Goal: Task Accomplishment & Management: Manage account settings

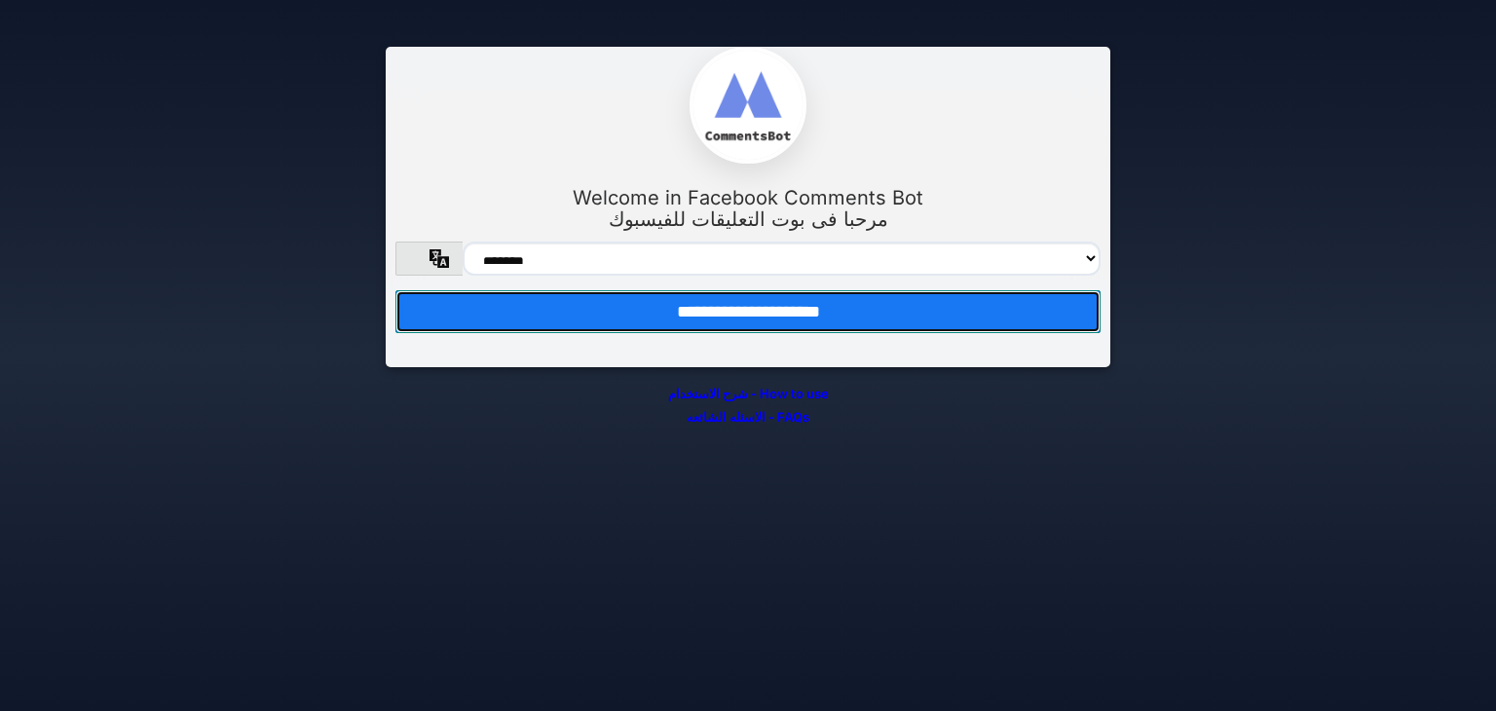
click at [904, 301] on input "**********" at bounding box center [747, 311] width 705 height 43
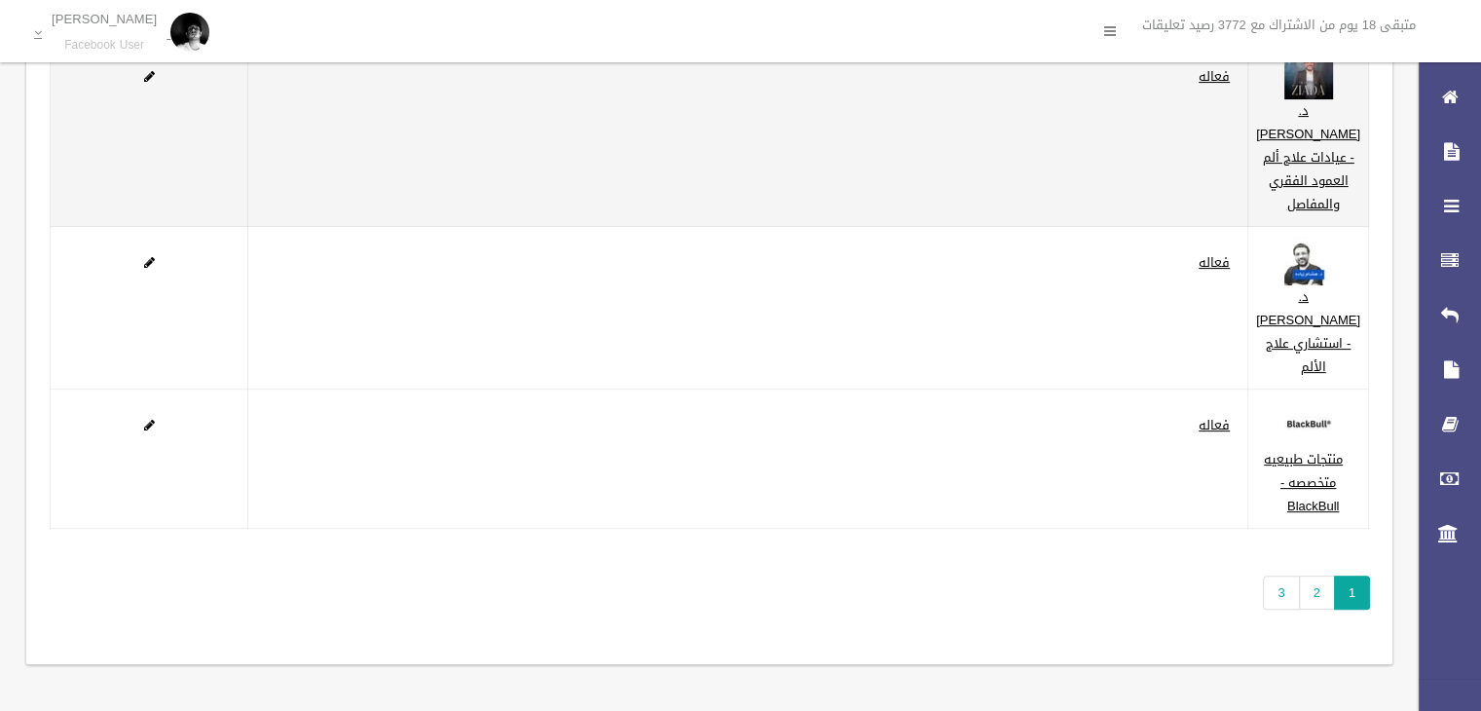
scroll to position [615, 0]
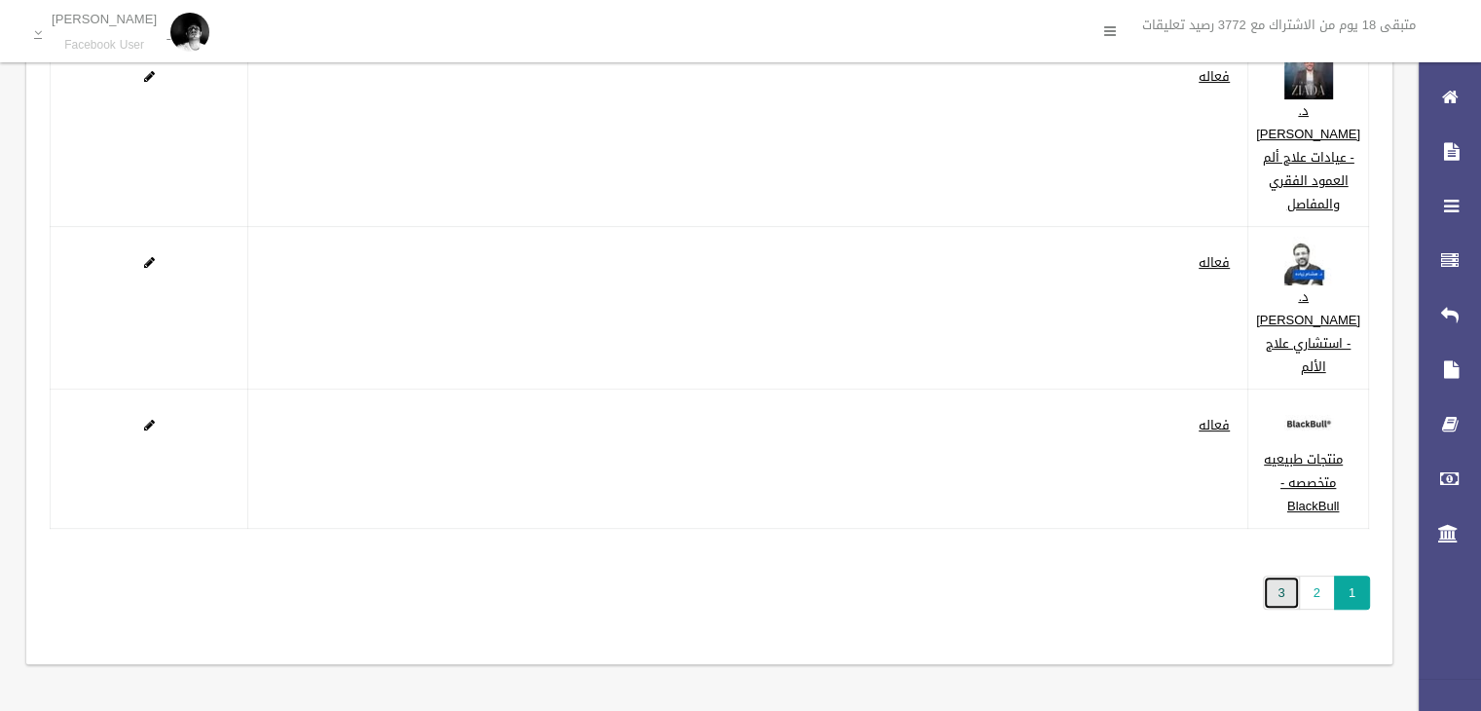
click at [1283, 601] on link "3" at bounding box center [1281, 593] width 36 height 34
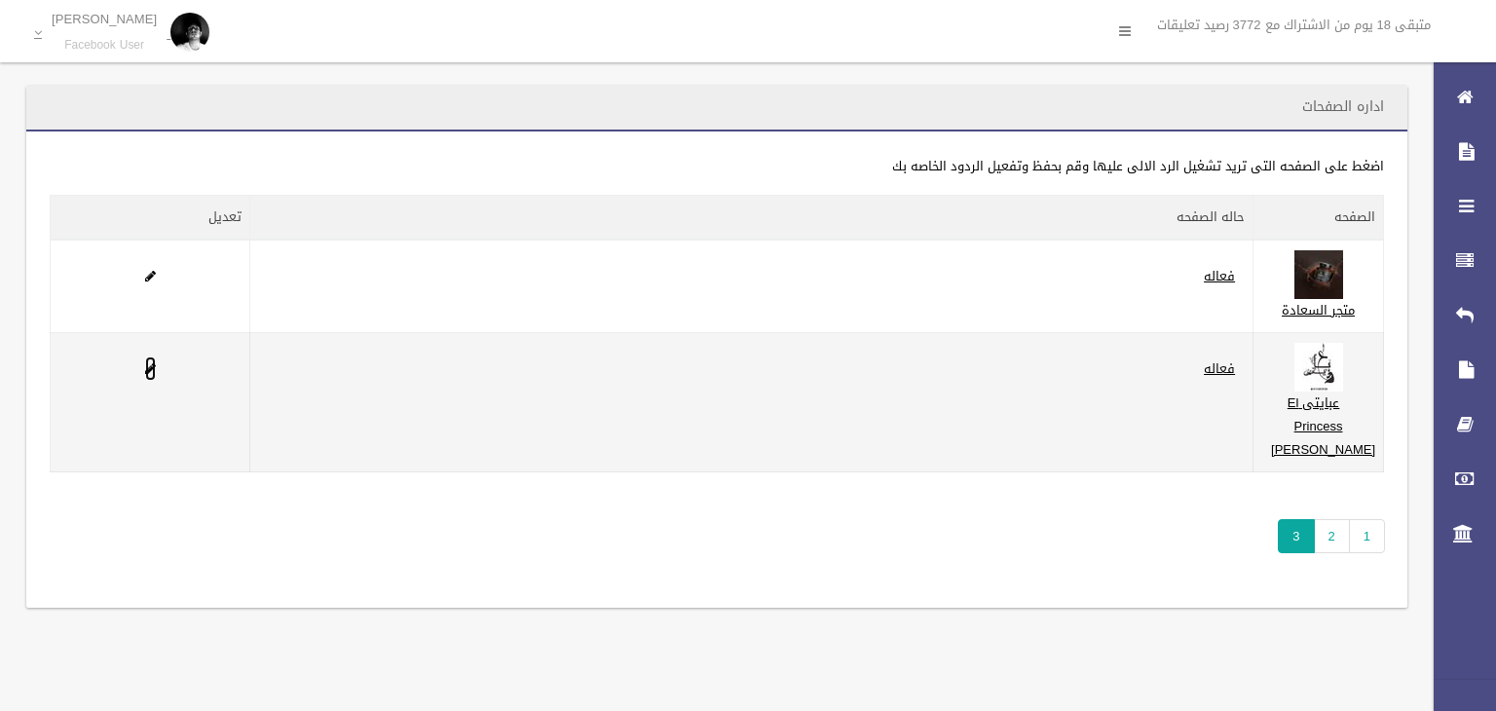
click at [147, 375] on span at bounding box center [150, 368] width 11 height 13
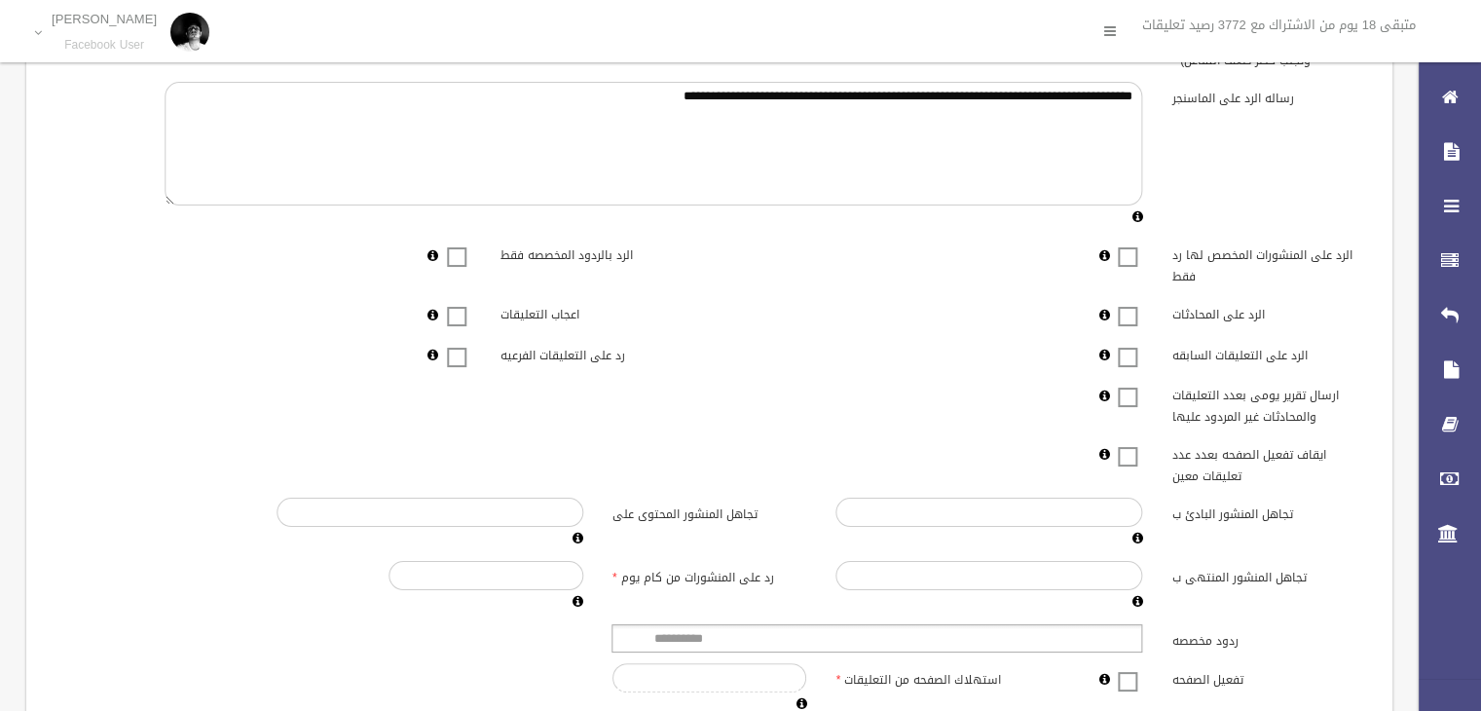
scroll to position [292, 0]
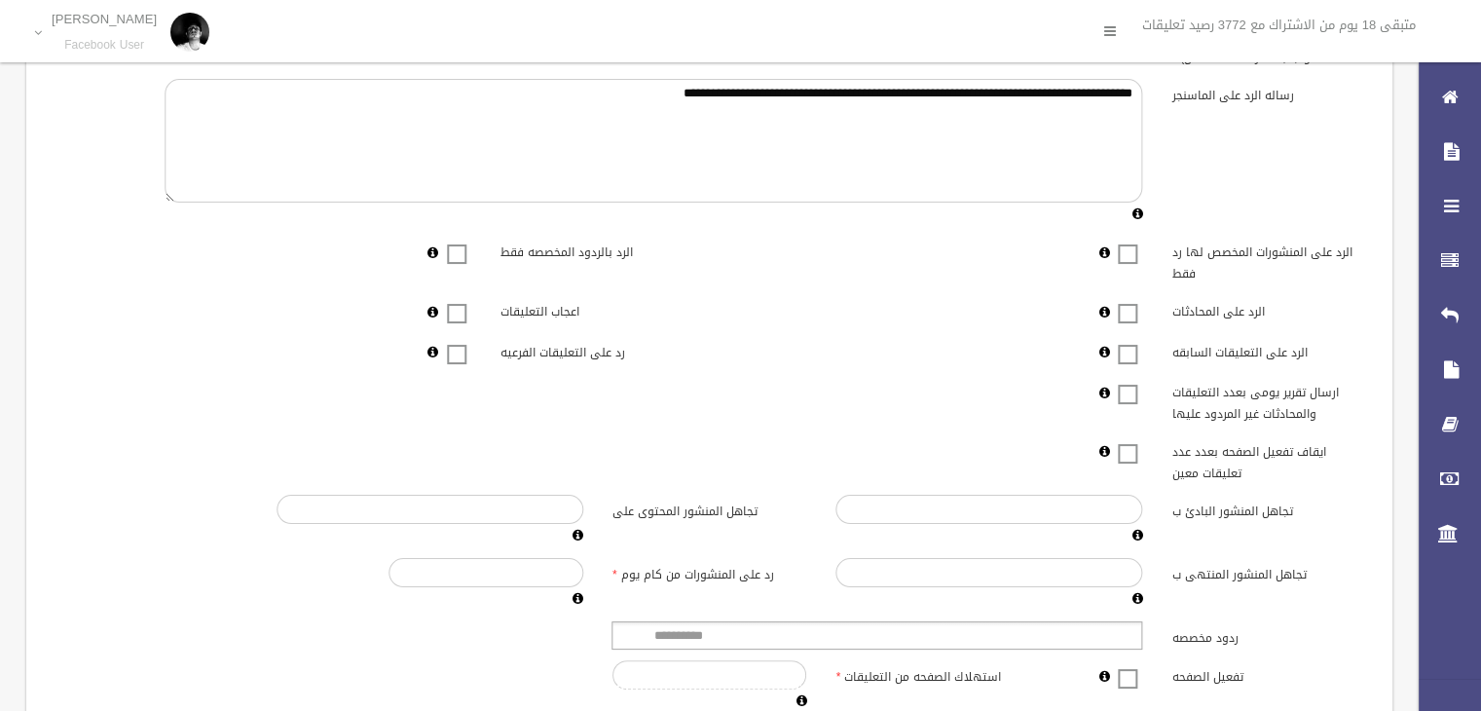
click at [1137, 342] on span at bounding box center [1127, 342] width 29 height 0
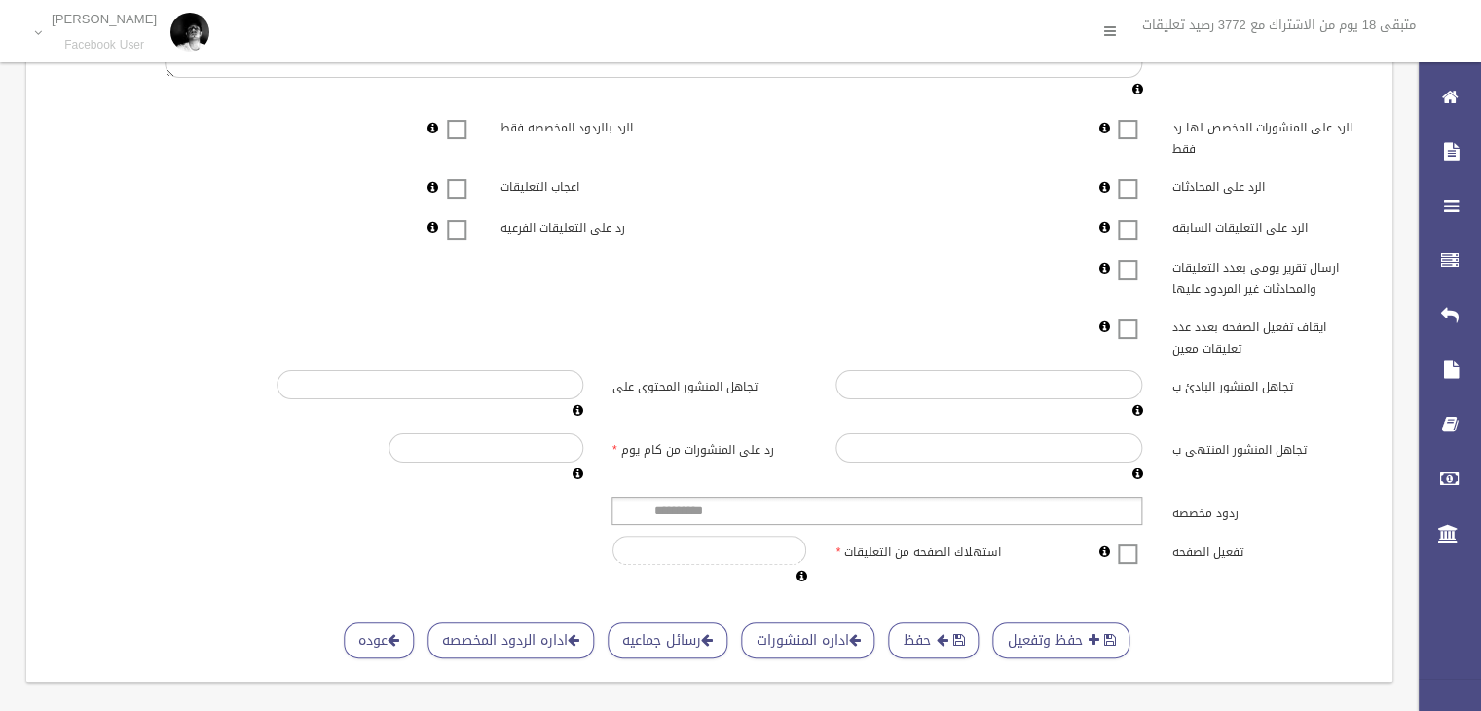
scroll to position [448, 0]
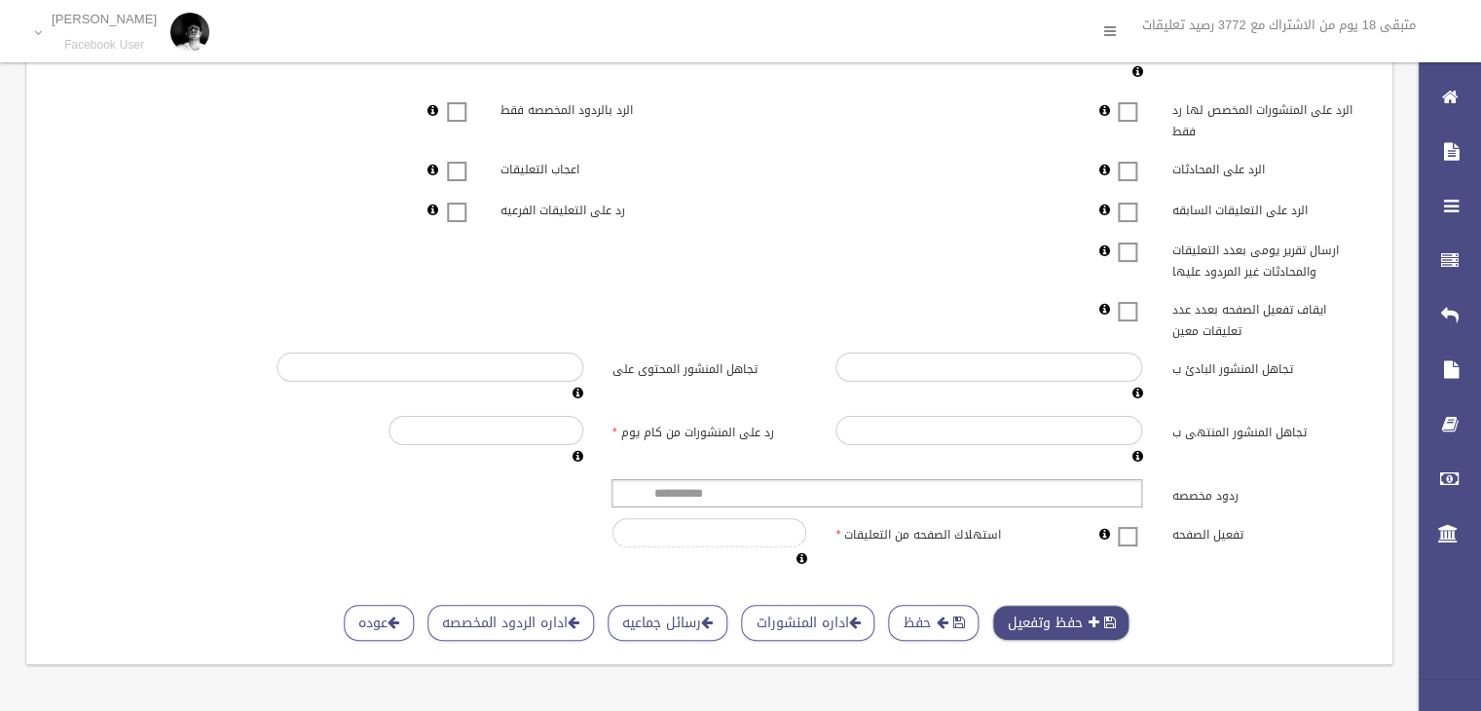
click at [1024, 605] on button "حفظ وتفعيل" at bounding box center [1060, 623] width 137 height 36
click at [1024, 614] on button "حفظ وتفعيل" at bounding box center [1060, 623] width 137 height 36
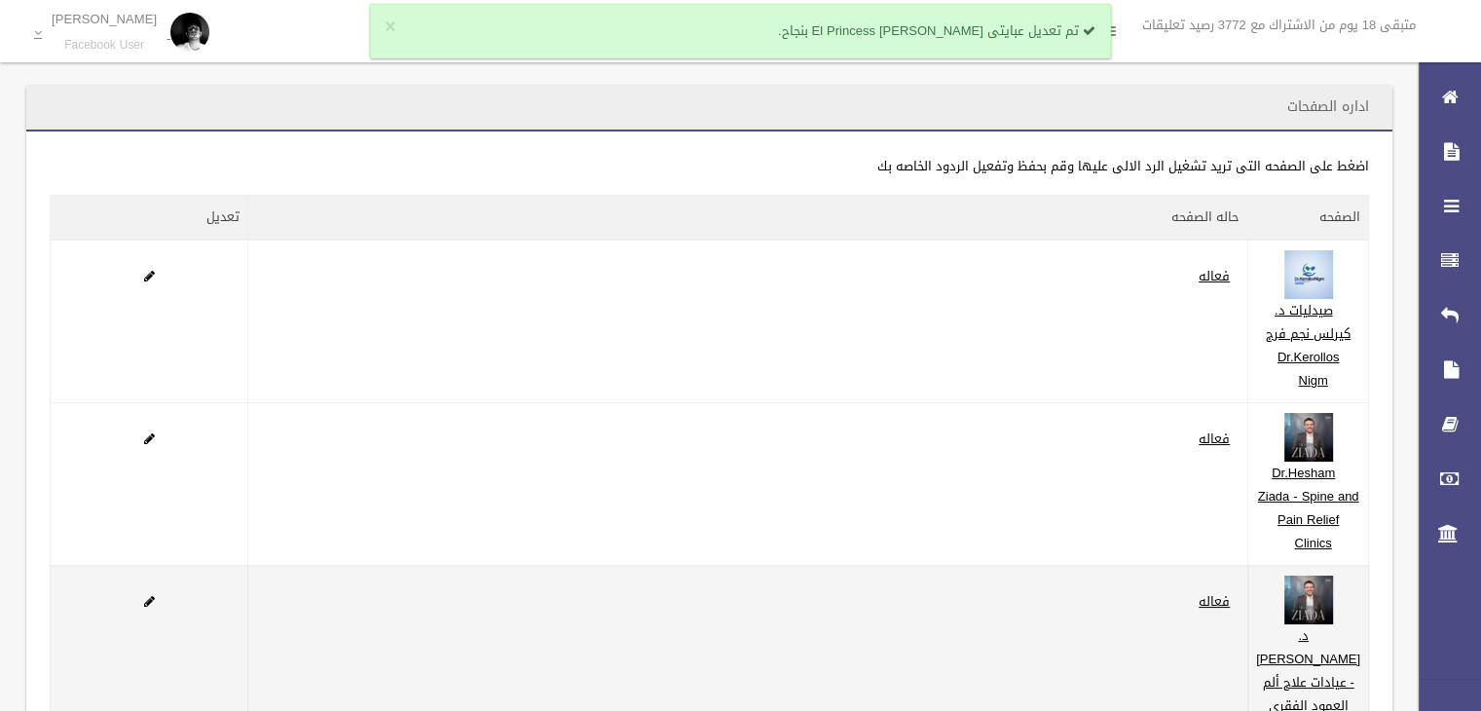
scroll to position [615, 0]
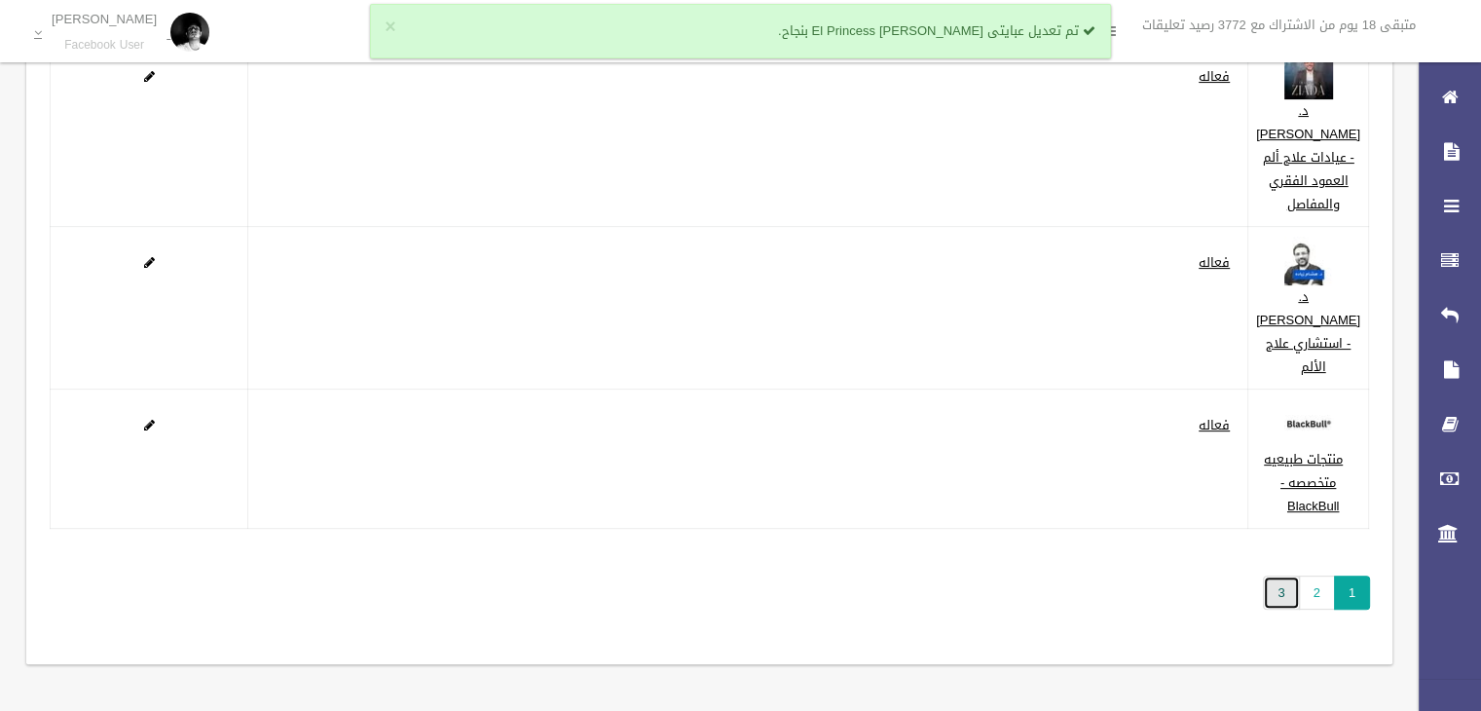
click at [1278, 593] on link "3" at bounding box center [1281, 593] width 36 height 34
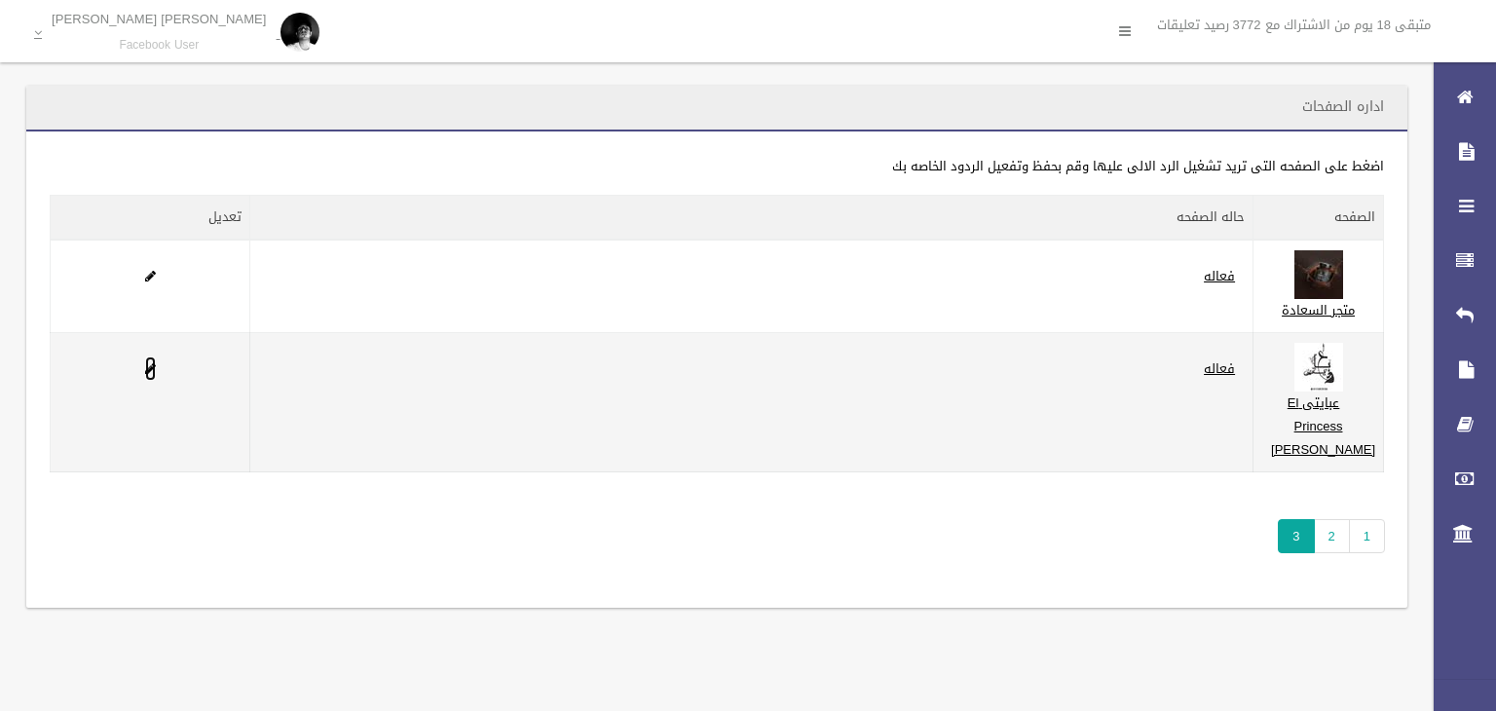
click at [150, 375] on span at bounding box center [150, 368] width 11 height 13
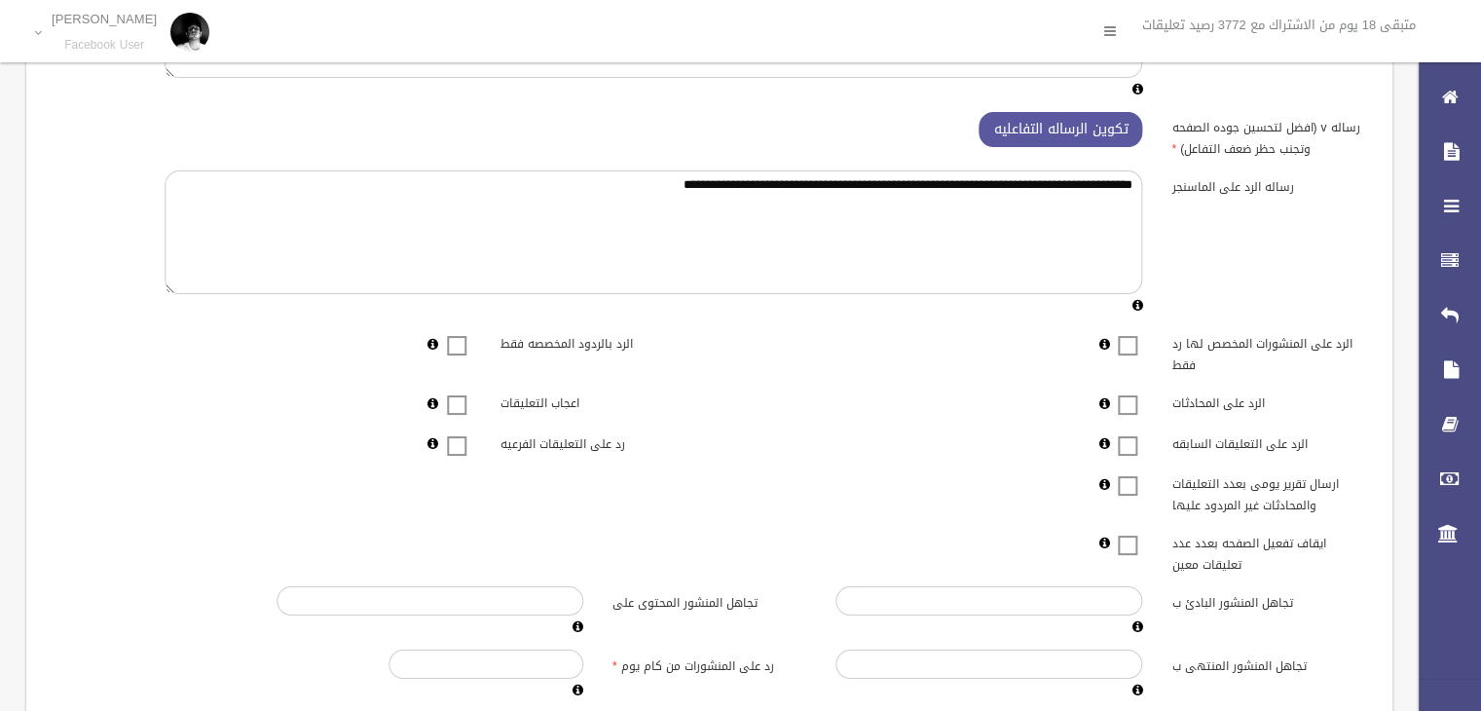
scroll to position [448, 0]
